Goal: Task Accomplishment & Management: Manage account settings

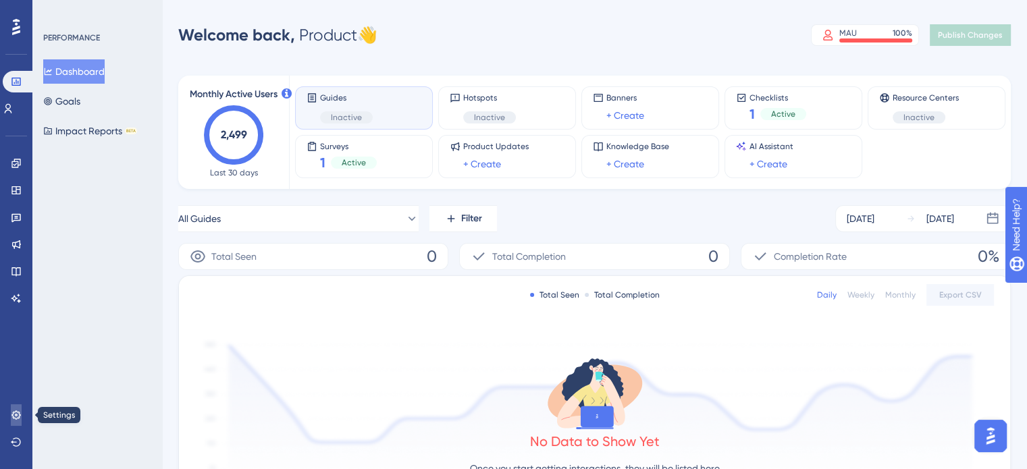
click at [20, 414] on icon at bounding box center [16, 415] width 11 height 11
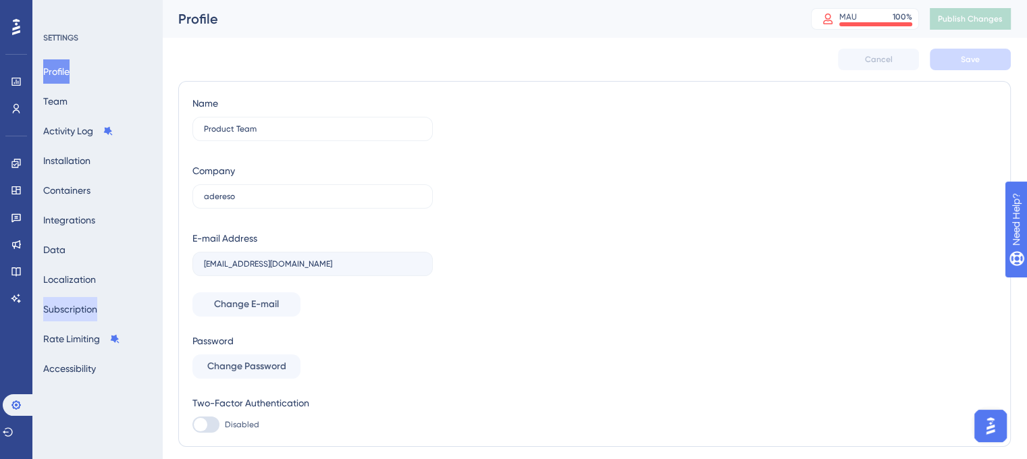
click at [82, 309] on button "Subscription" at bounding box center [70, 309] width 54 height 24
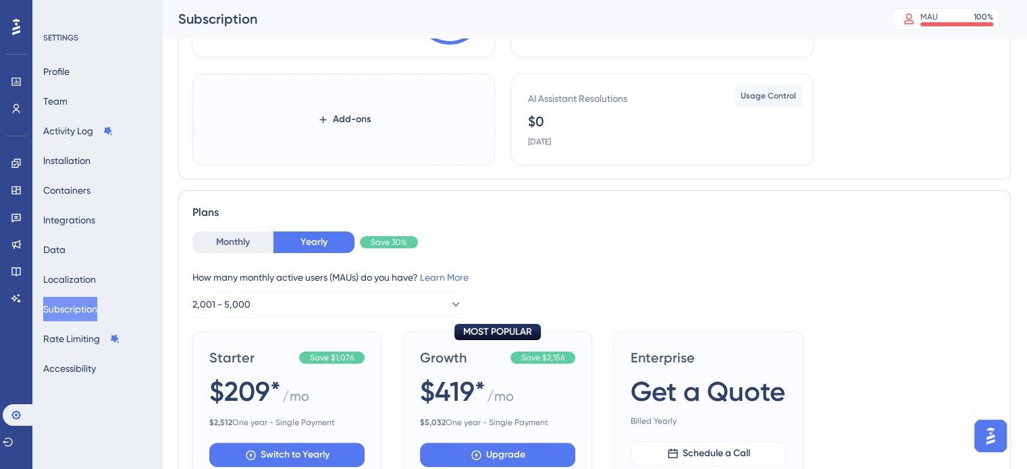
scroll to position [228, 0]
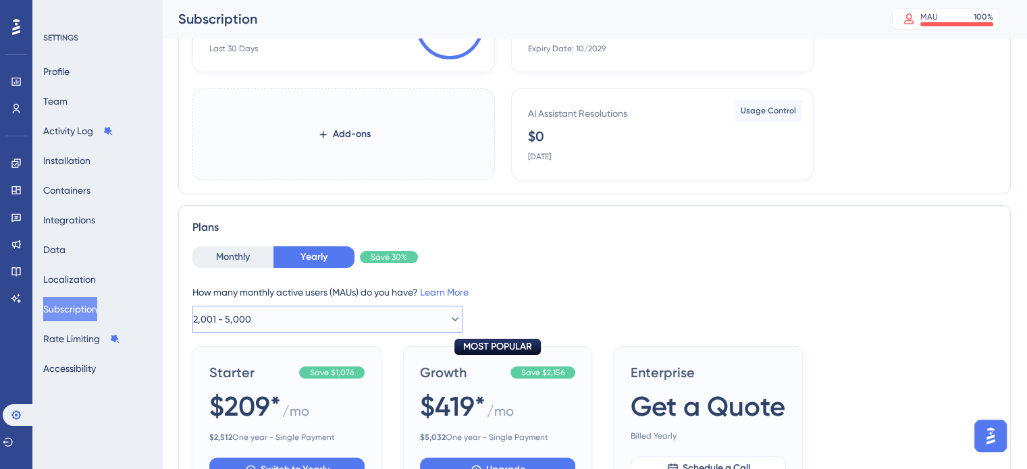
click at [353, 321] on button "2,001 - 5,000" at bounding box center [327, 319] width 270 height 27
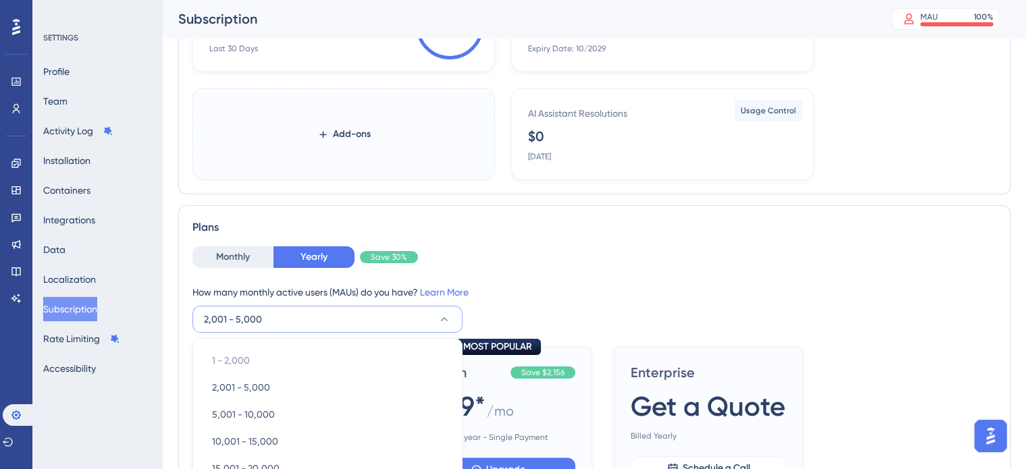
scroll to position [421, 0]
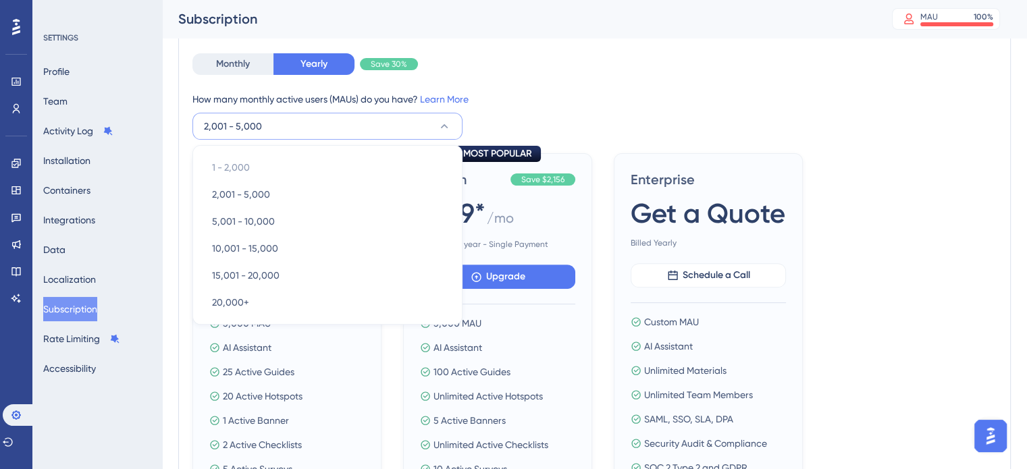
drag, startPoint x: 681, startPoint y: 82, endPoint x: 186, endPoint y: 466, distance: 625.9
click at [681, 83] on div "Monthly Yearly Save 30% How many monthly active users ([PERSON_NAME]) do you ha…" at bounding box center [594, 96] width 804 height 86
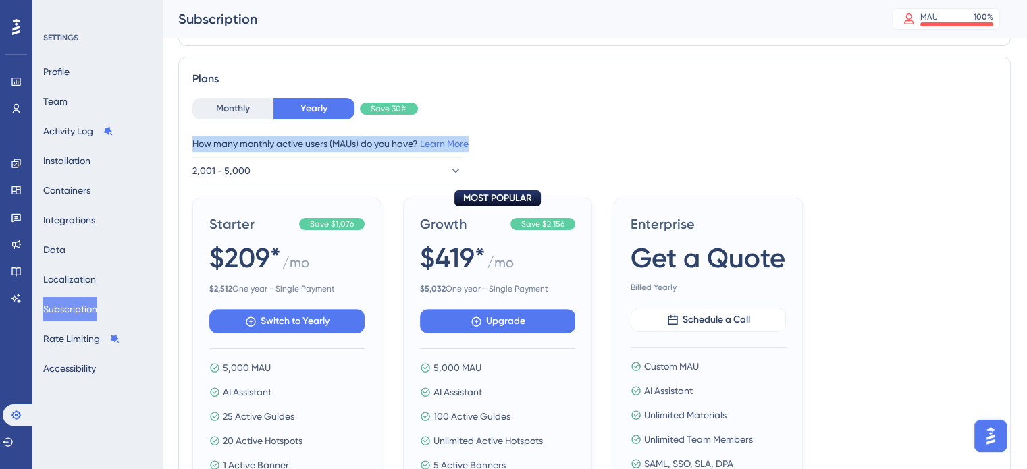
scroll to position [286, 0]
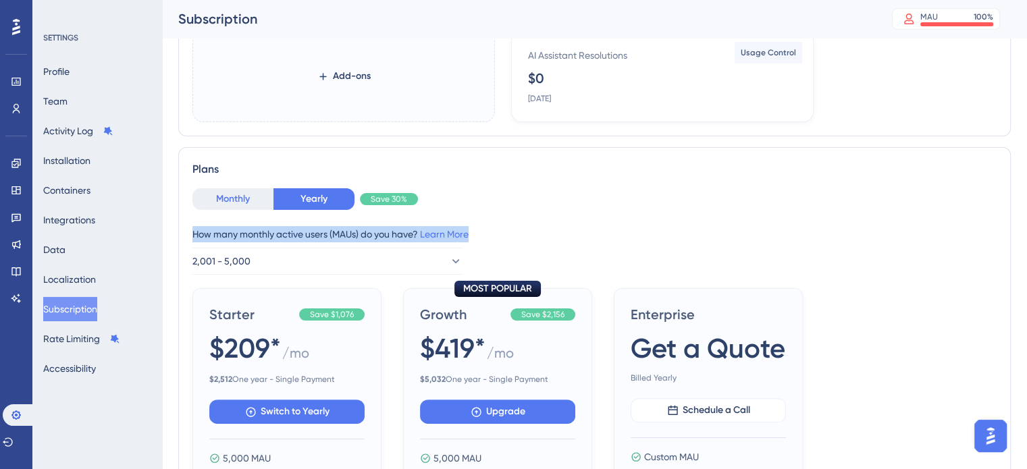
click at [211, 200] on button "Monthly" at bounding box center [232, 199] width 81 height 22
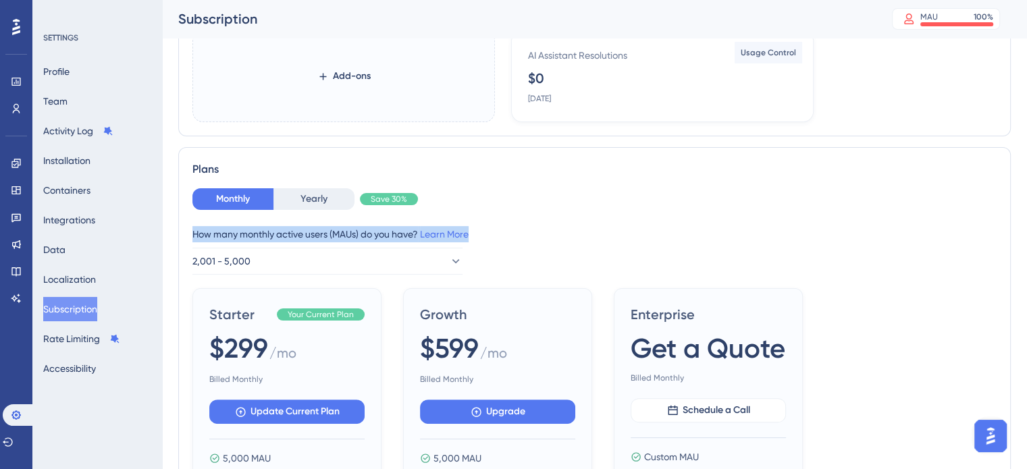
click at [610, 215] on div "Monthly Yearly Save 30% How many monthly active users ([PERSON_NAME]) do you ha…" at bounding box center [594, 231] width 804 height 86
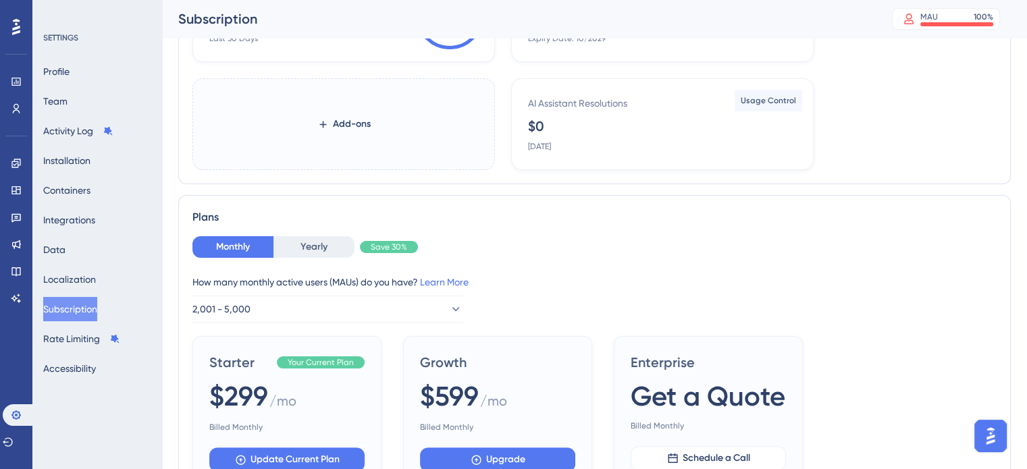
scroll to position [270, 0]
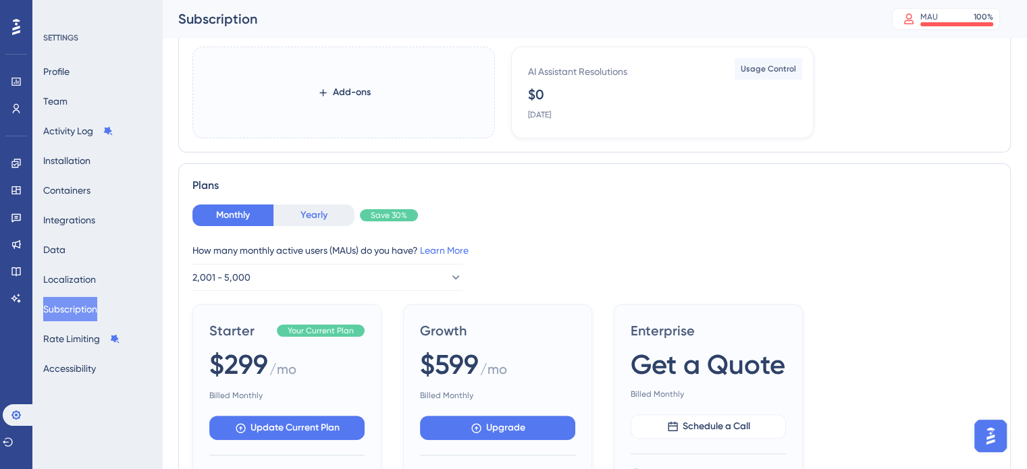
drag, startPoint x: 315, startPoint y: 213, endPoint x: 324, endPoint y: 217, distance: 10.0
click at [315, 213] on button "Yearly" at bounding box center [313, 216] width 81 height 22
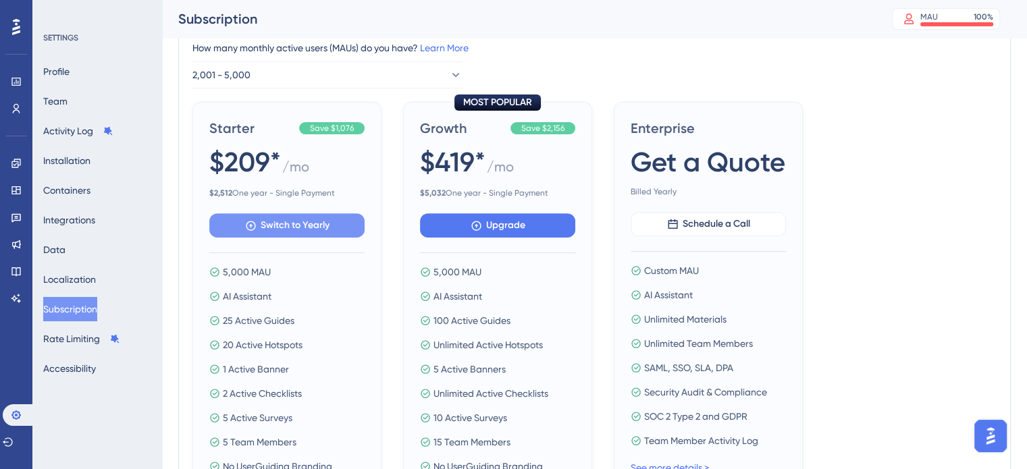
scroll to position [675, 0]
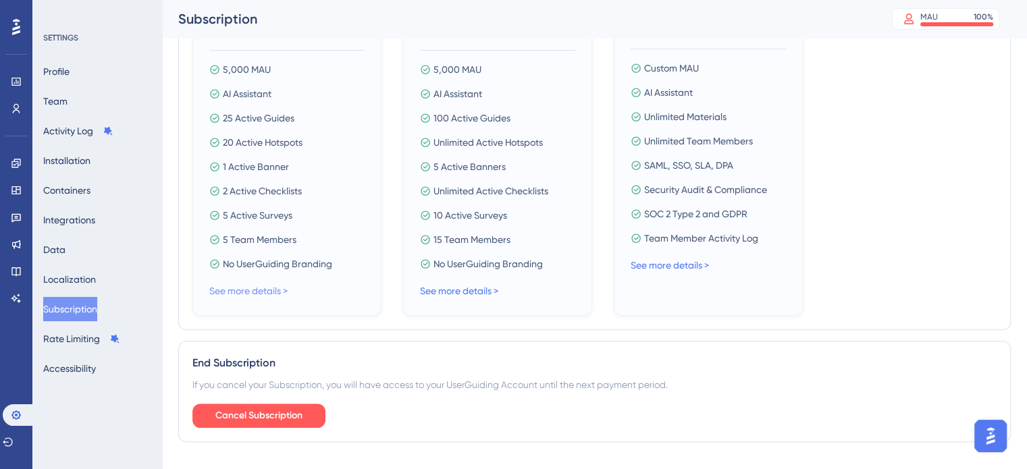
click at [262, 286] on link "See more details >" at bounding box center [248, 291] width 78 height 11
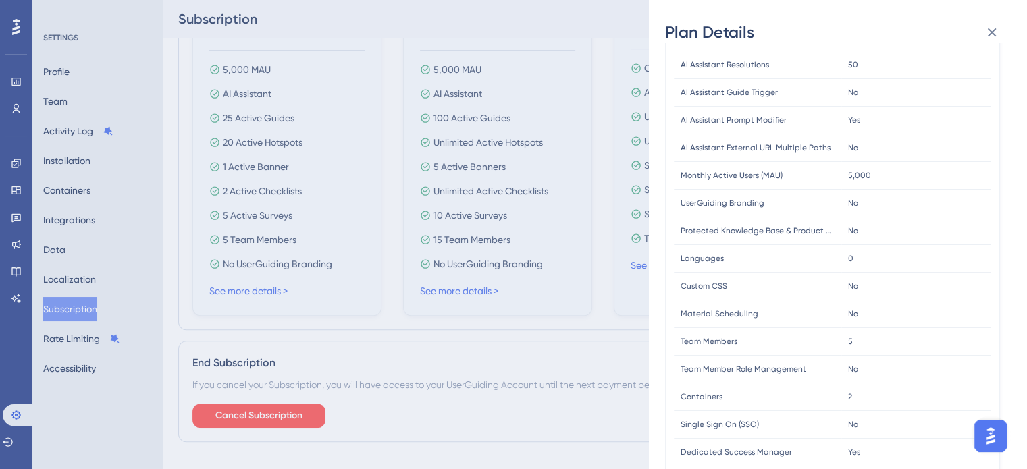
scroll to position [338, 0]
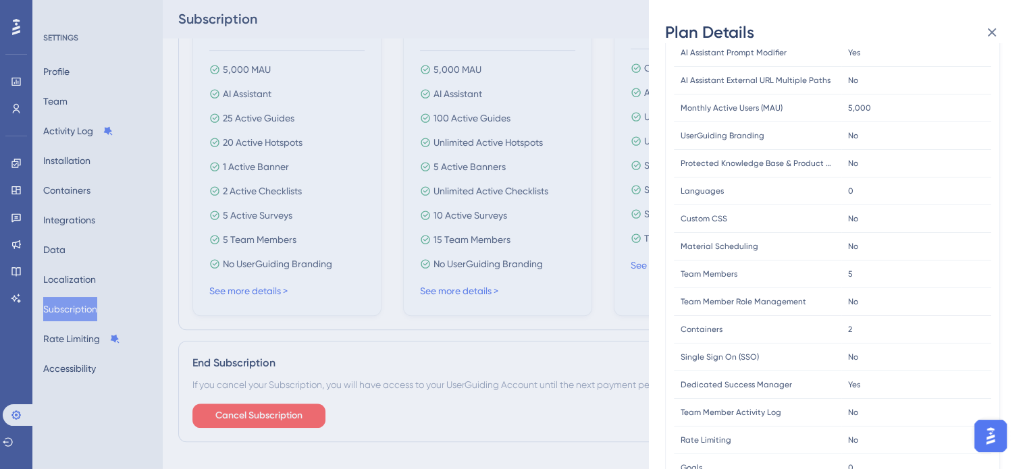
click at [394, 380] on div "Plan Details Plan Type: Starter Yearly FEATURE LIMIT Active Guides Active Guide…" at bounding box center [513, 234] width 1027 height 469
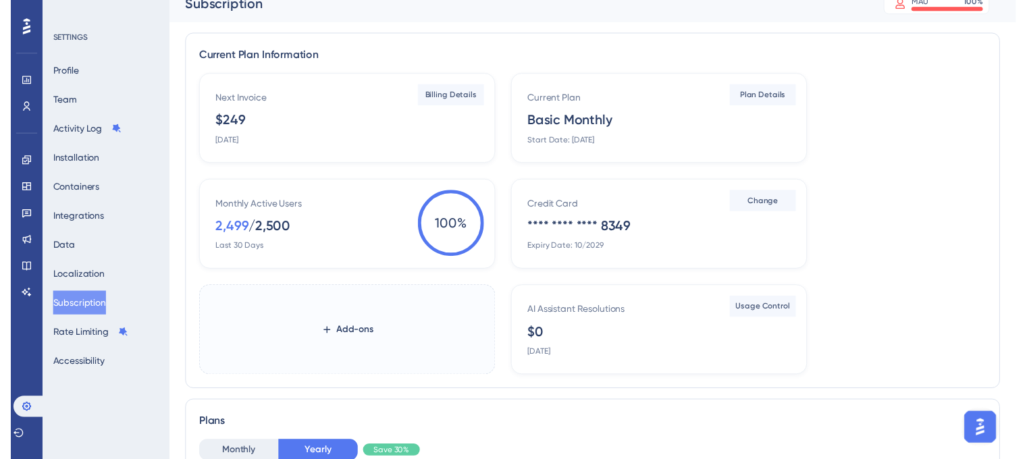
scroll to position [0, 0]
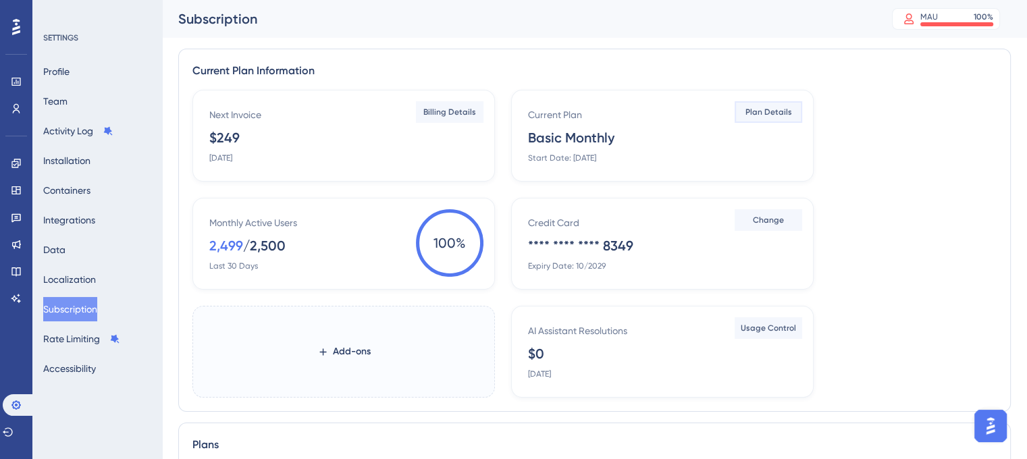
click at [772, 111] on span "Plan Details" at bounding box center [768, 112] width 47 height 11
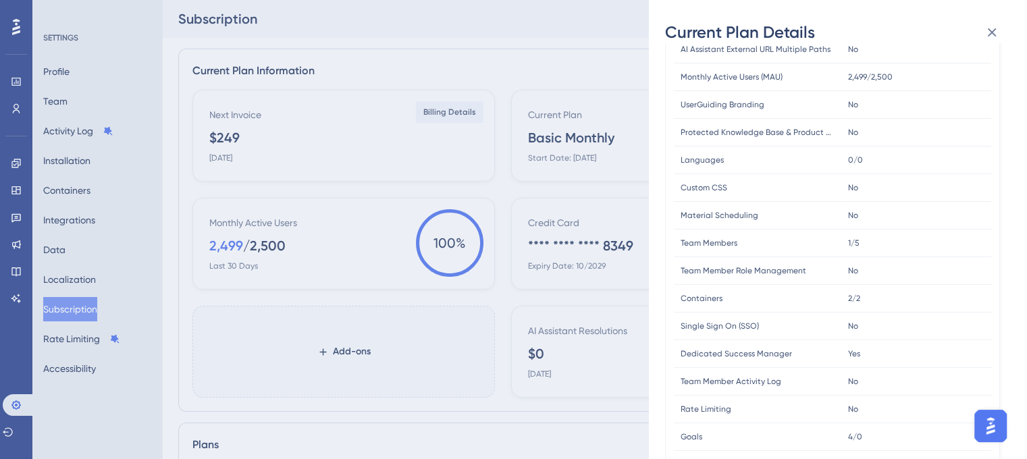
scroll to position [405, 0]
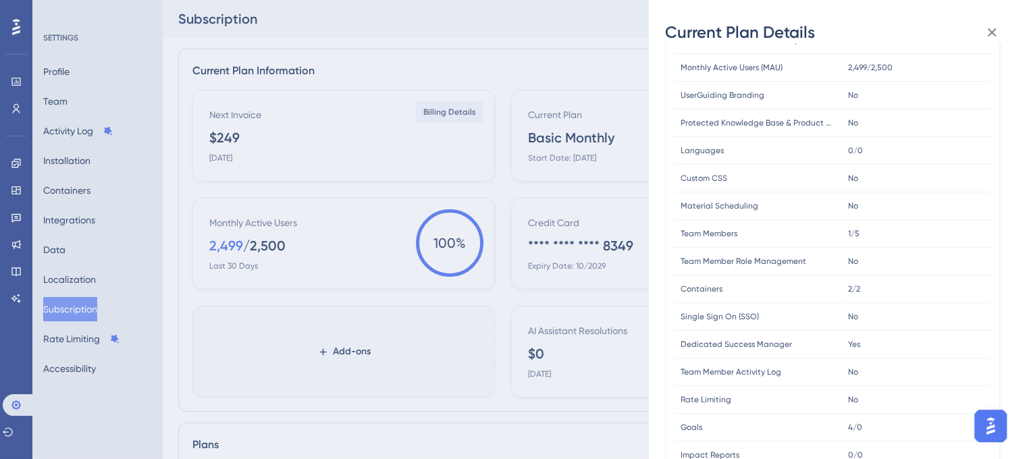
click at [697, 289] on span "Containers" at bounding box center [702, 289] width 42 height 11
click at [591, 103] on div "Current Plan Details Subscription Start Date: [DATE] Plan Type: Basic Monthly F…" at bounding box center [513, 229] width 1027 height 459
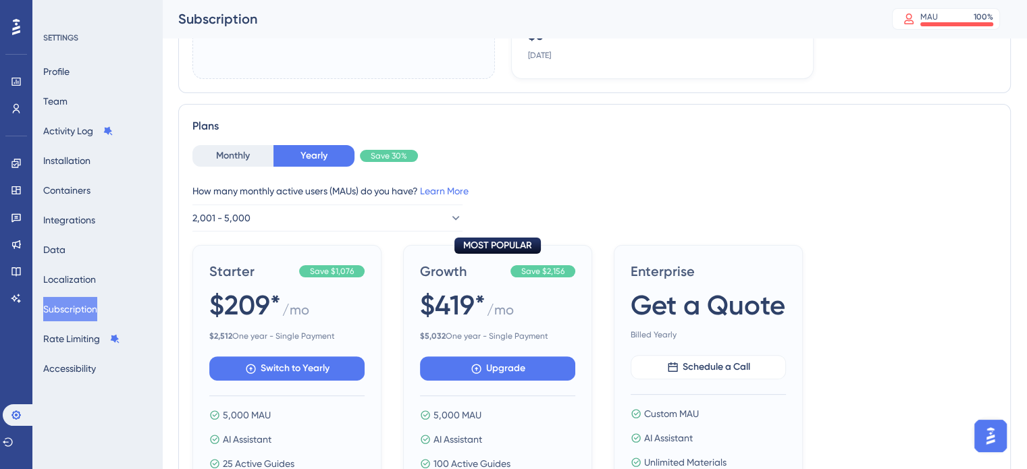
scroll to position [338, 0]
